Goal: Information Seeking & Learning: Learn about a topic

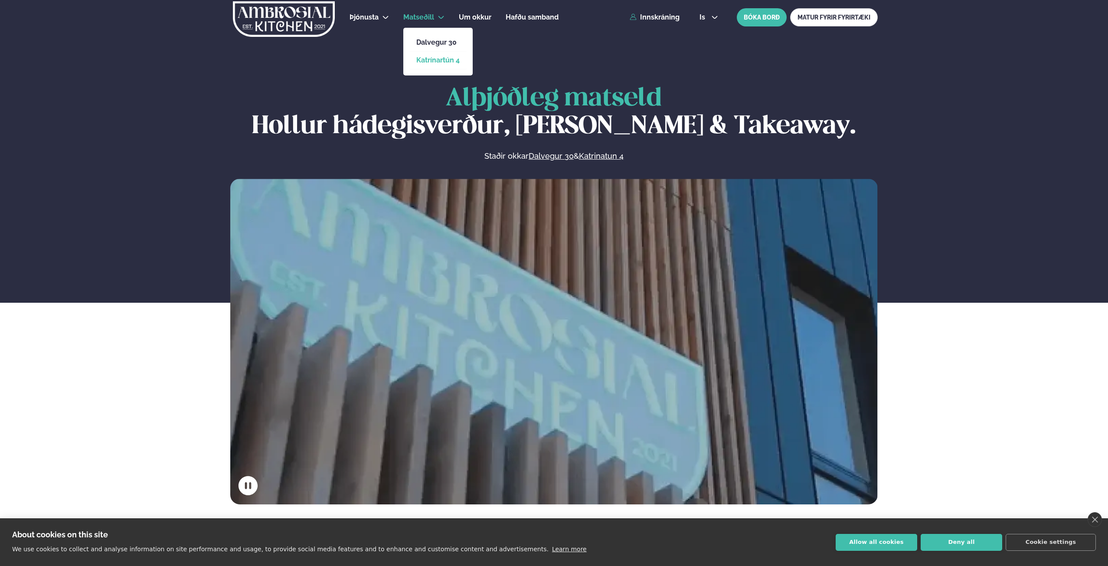
click at [438, 62] on link "Katrínartún 4" at bounding box center [437, 60] width 43 height 7
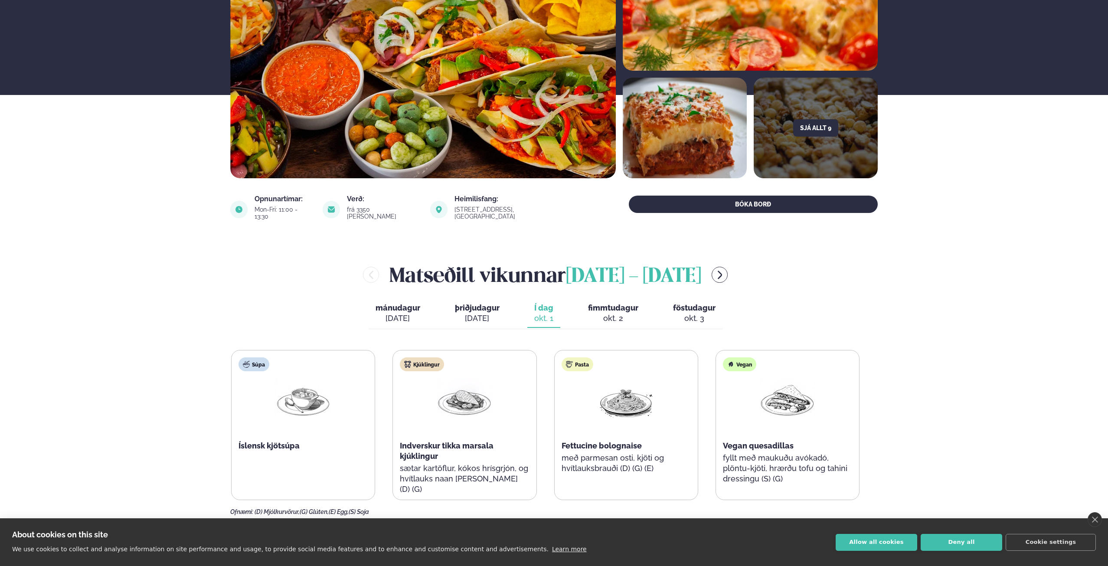
scroll to position [144, 0]
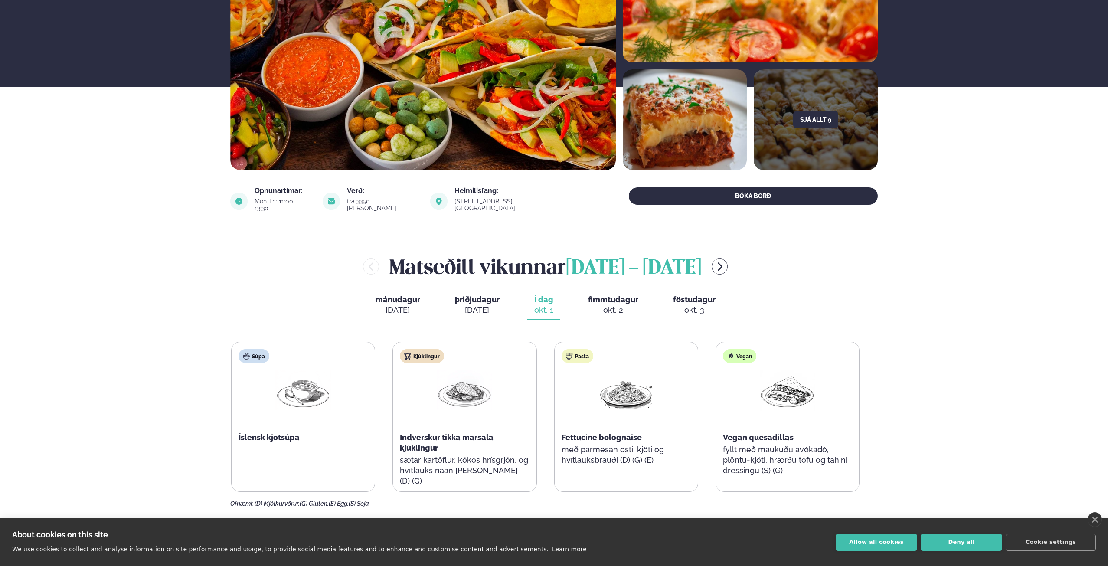
click at [607, 284] on div "[PERSON_NAME] [DATE] - [DATE] [PERSON_NAME]. [DATE] þriðjudagur þri. [DATE] Í d…" at bounding box center [554, 379] width 648 height 255
click at [608, 295] on span "fimmtudagur" at bounding box center [613, 299] width 50 height 9
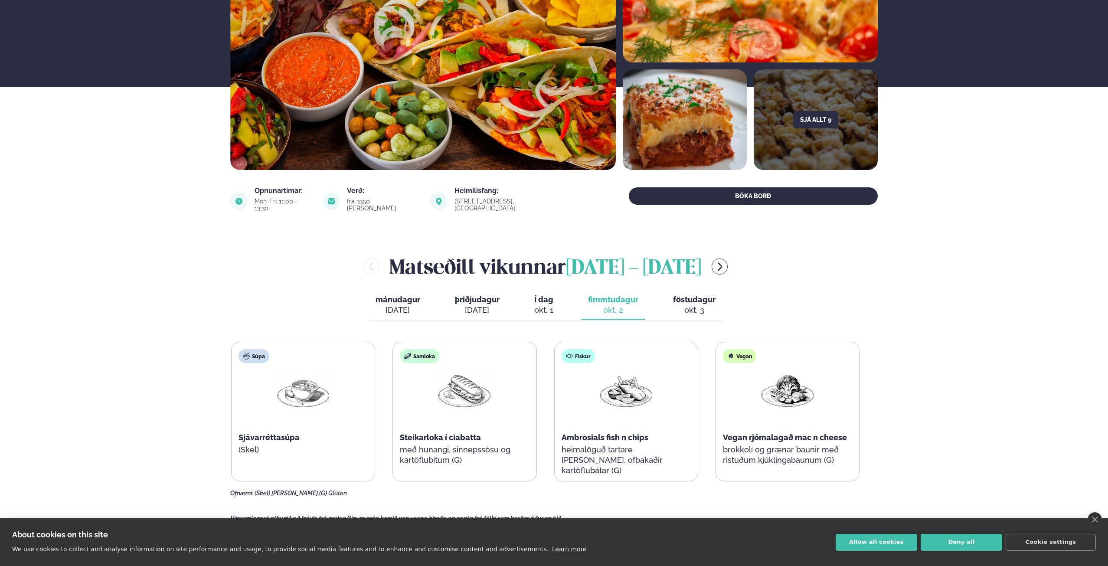
click at [671, 294] on button "föstudagur fös. okt. 3" at bounding box center [694, 305] width 56 height 29
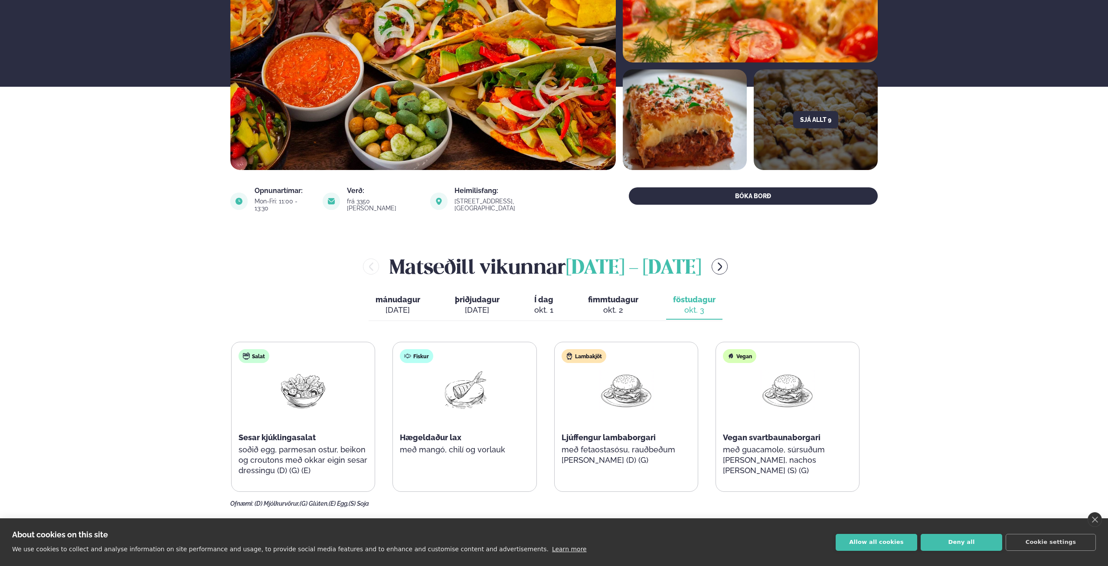
click at [396, 295] on span "mánudagur" at bounding box center [398, 299] width 45 height 9
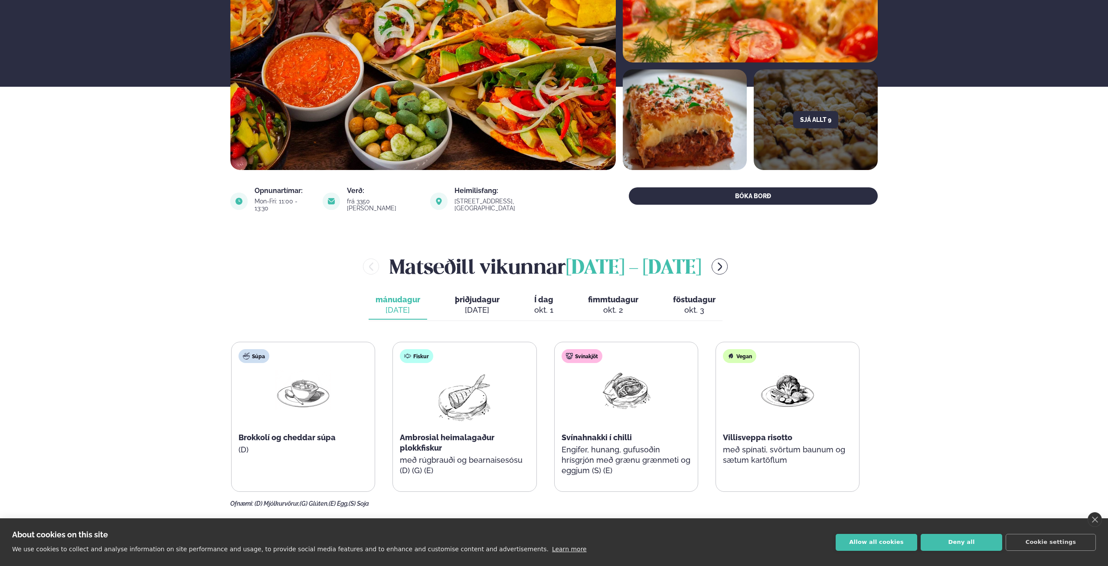
click at [488, 305] on div "[DATE]" at bounding box center [477, 310] width 45 height 10
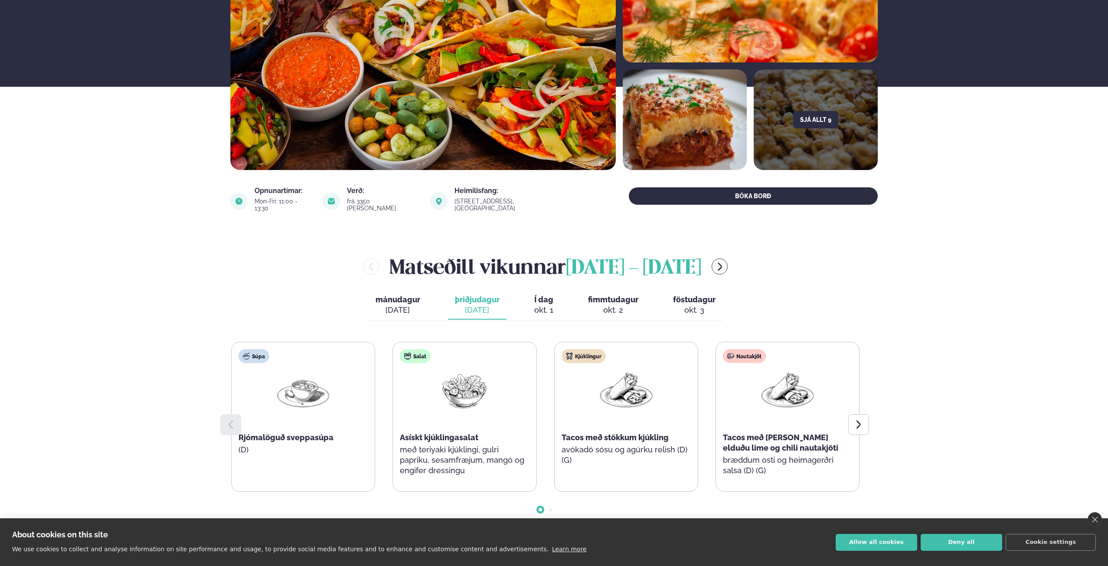
click at [612, 295] on span "fimmtudagur" at bounding box center [613, 299] width 50 height 9
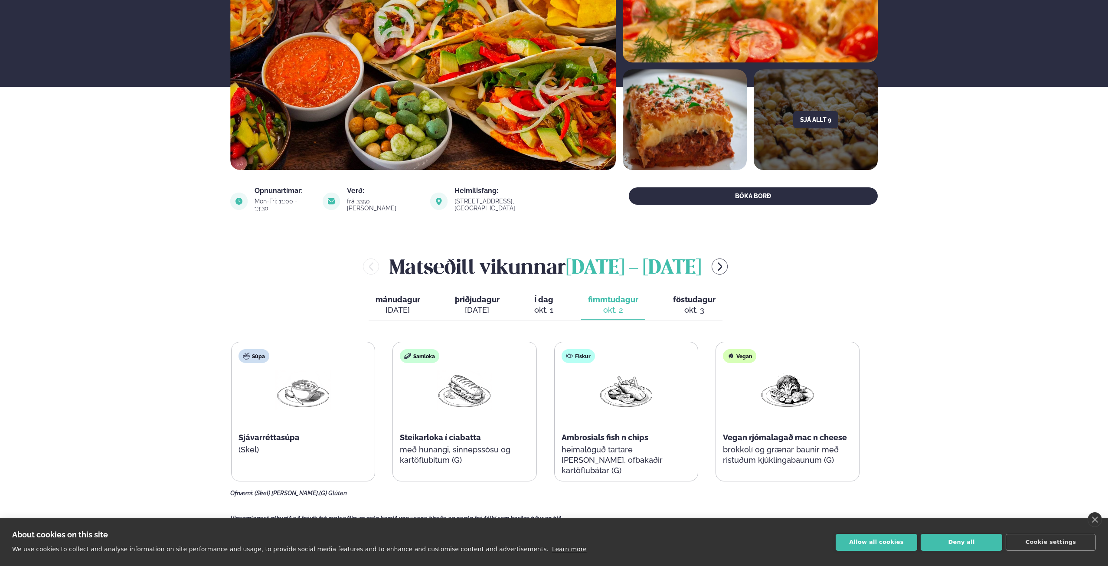
click at [536, 291] on button "Í dag Í d. [DATE]" at bounding box center [543, 305] width 33 height 29
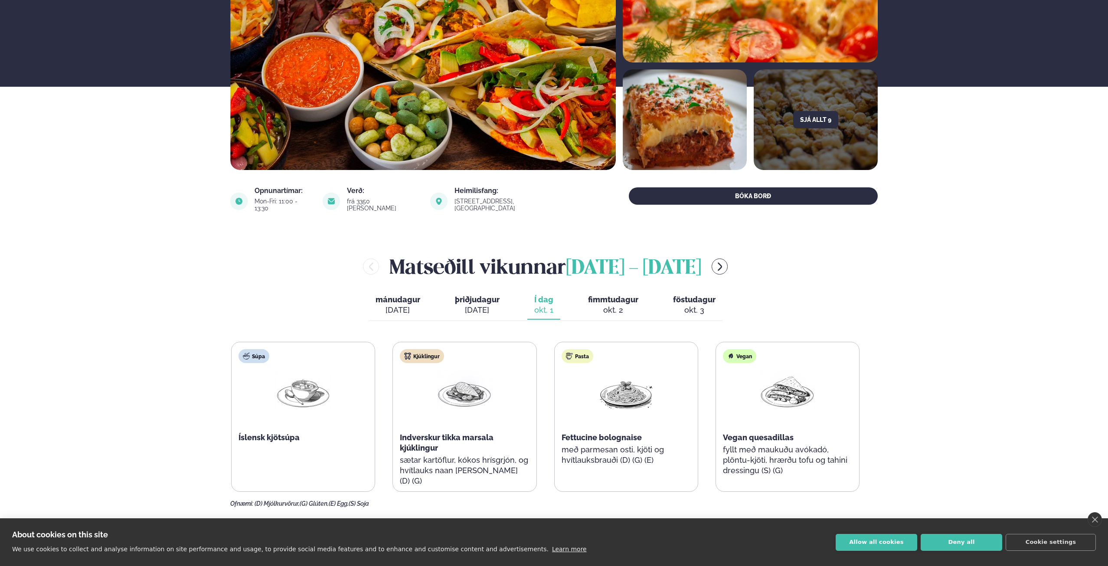
scroll to position [0, 0]
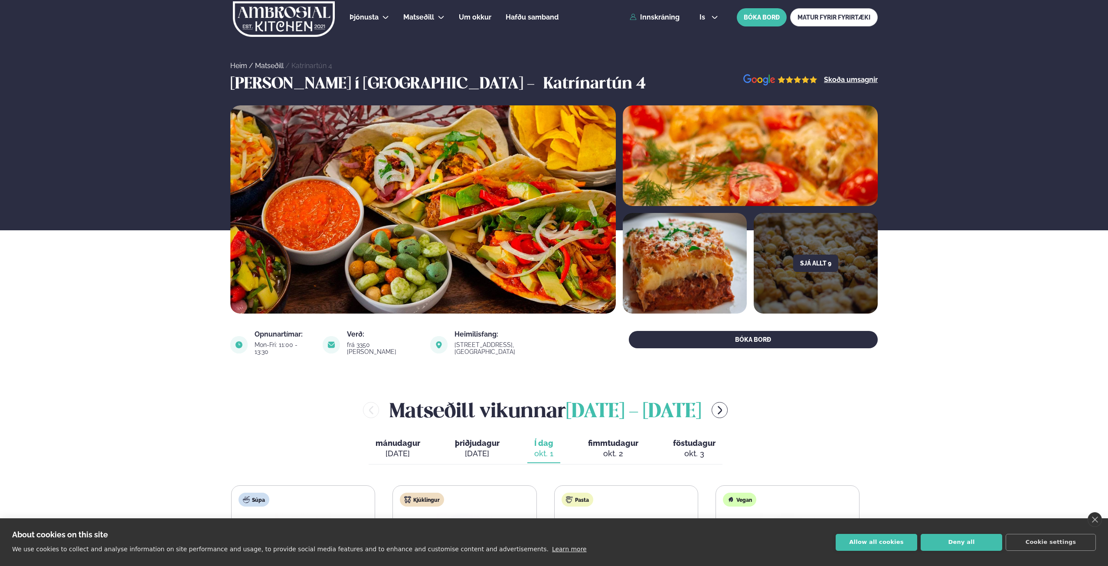
click at [494, 226] on img at bounding box center [423, 209] width 386 height 208
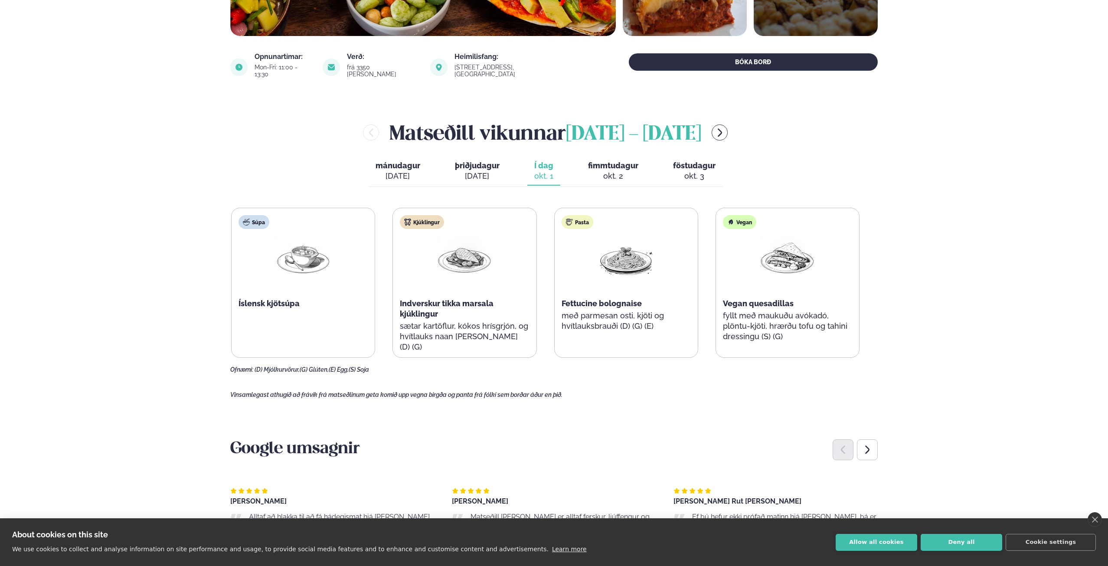
scroll to position [208, 0]
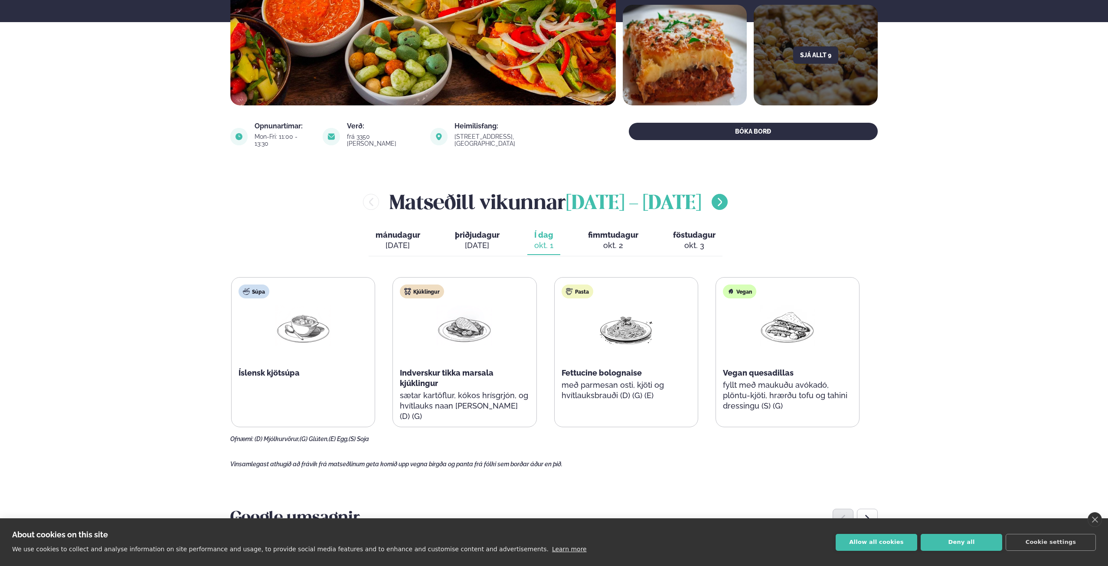
click at [722, 198] on icon "menu-btn-right" at bounding box center [720, 202] width 4 height 8
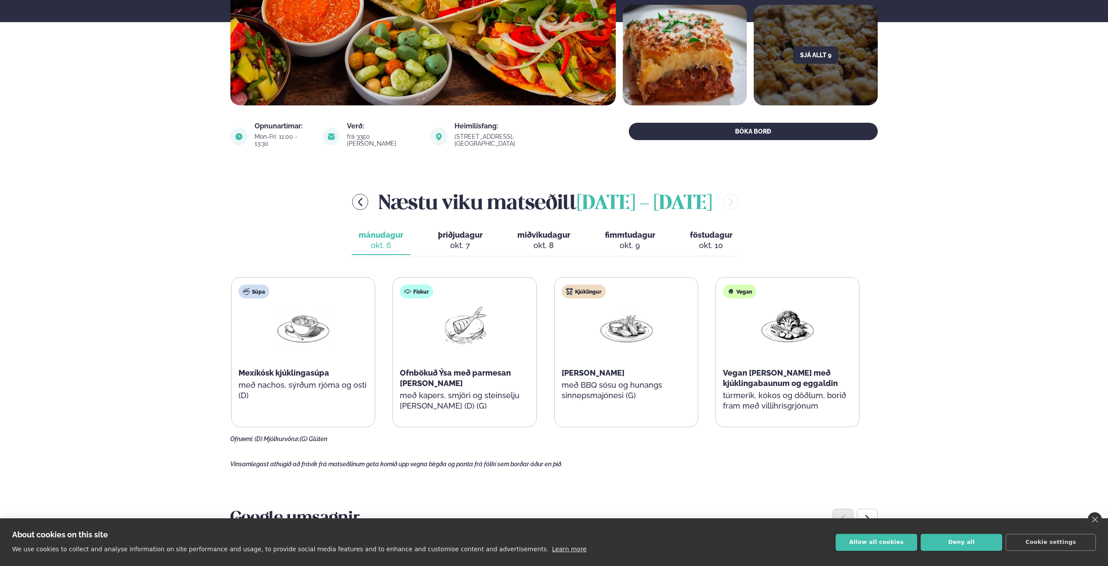
click at [474, 232] on span "þriðjudagur" at bounding box center [460, 234] width 45 height 9
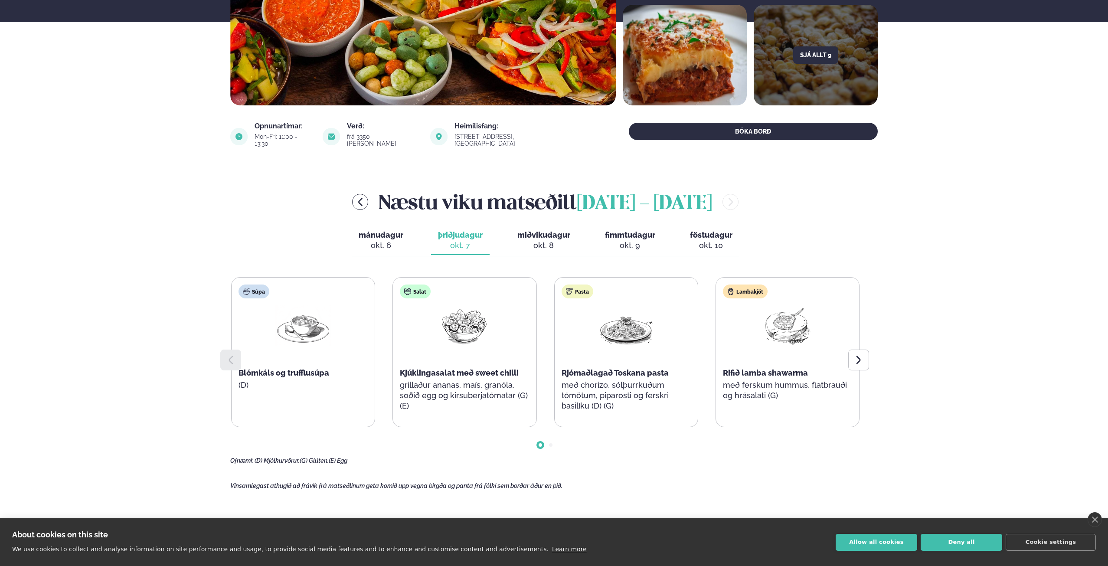
click at [549, 231] on span "miðvikudagur" at bounding box center [543, 234] width 53 height 9
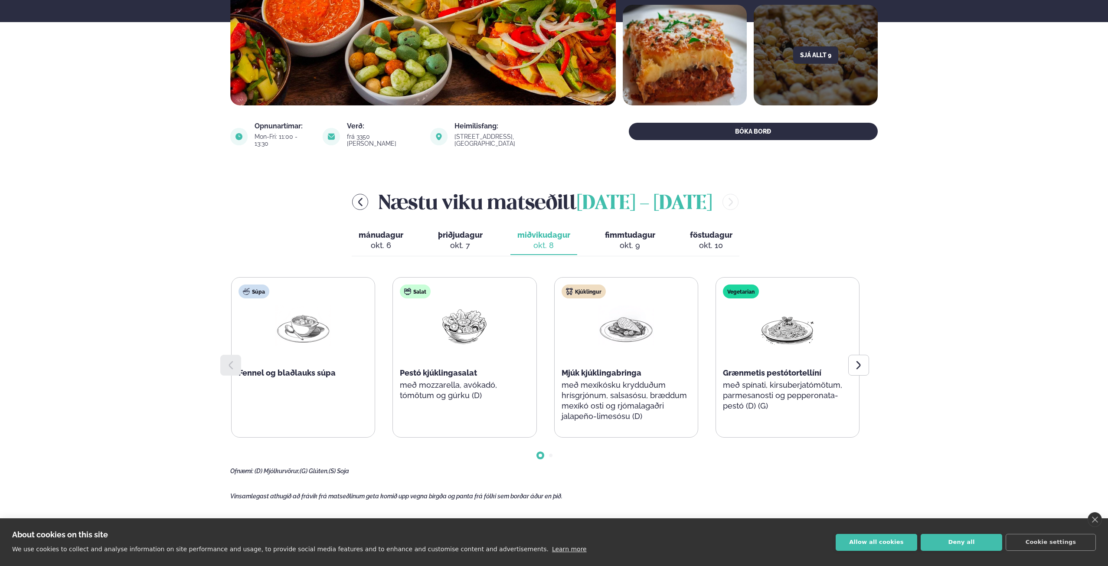
click at [619, 240] on div "okt. 9" at bounding box center [630, 245] width 50 height 10
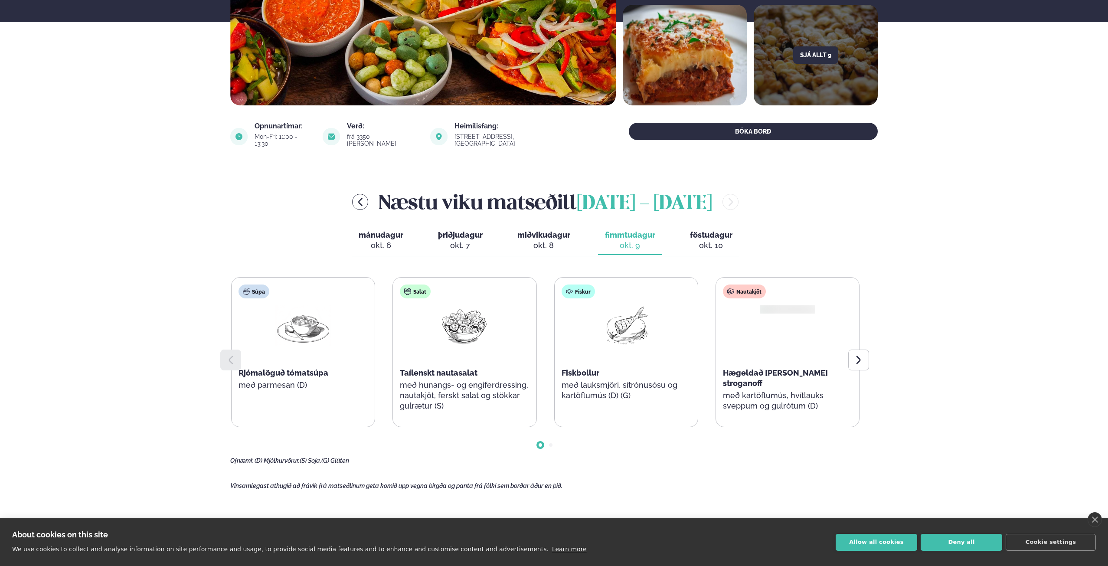
click at [710, 230] on span "föstudagur" at bounding box center [711, 234] width 43 height 9
